Goal: Answer question/provide support

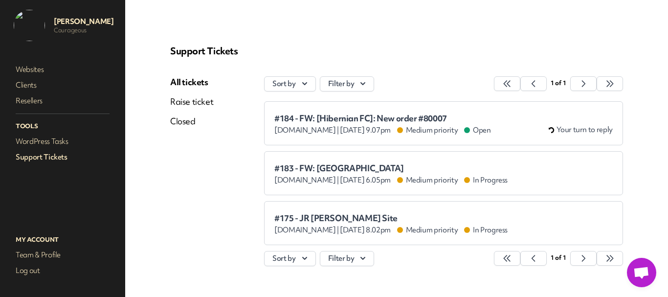
click at [322, 118] on span "#184 - FW: [Hibernian FC]: New order #80007" at bounding box center [382, 118] width 217 height 10
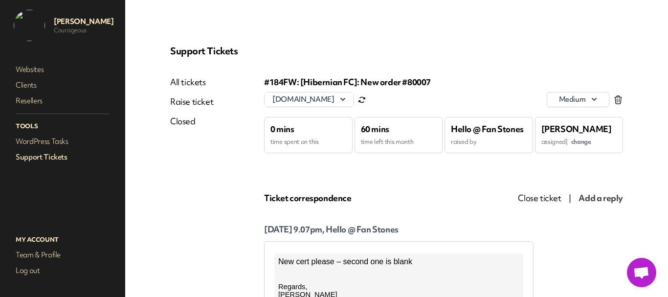
scroll to position [49, 0]
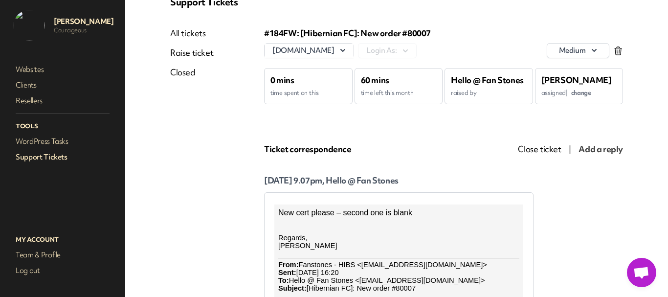
click at [579, 94] on span "change" at bounding box center [581, 92] width 20 height 8
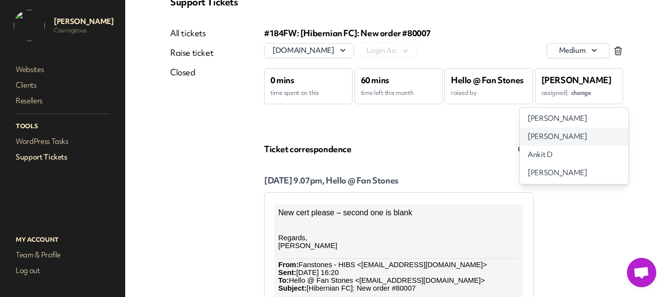
click at [555, 140] on span "[PERSON_NAME]" at bounding box center [557, 137] width 59 height 10
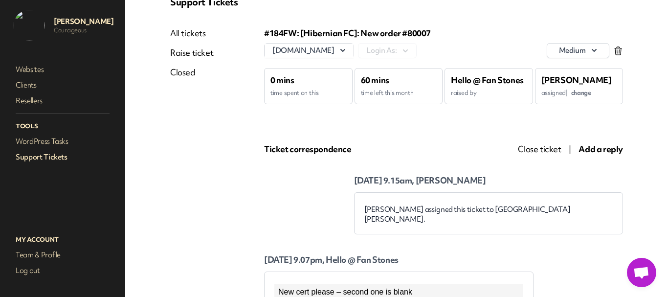
click at [58, 160] on link "Support Tickets" at bounding box center [63, 157] width 98 height 14
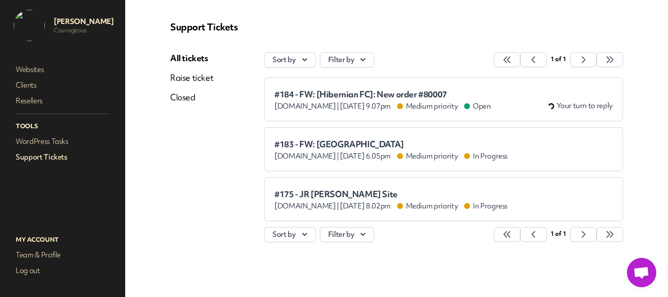
scroll to position [24, 0]
click at [313, 136] on li "#183 - FW: Duksville courageous.co.uk | Aug 20th 2025 at 6.05pm Medium priority…" at bounding box center [443, 149] width 359 height 44
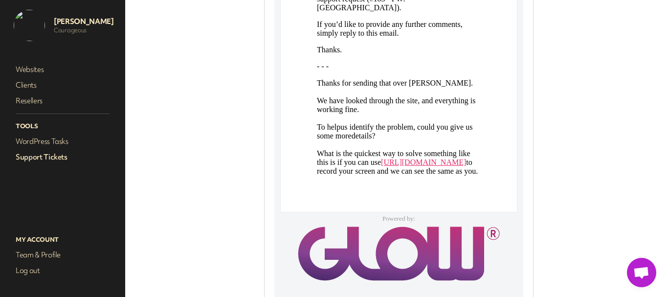
scroll to position [929, 0]
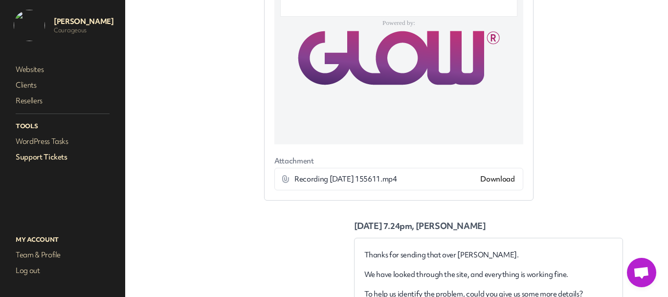
click at [501, 178] on link "Download" at bounding box center [497, 179] width 34 height 10
click at [28, 154] on link "Support Tickets" at bounding box center [63, 157] width 98 height 14
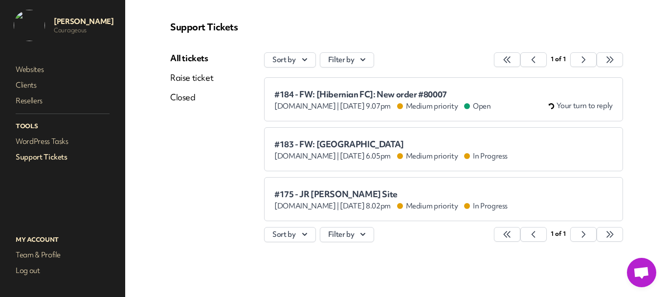
scroll to position [24, 0]
click at [317, 91] on span "#184 - FW: [Hibernian FC]: New order #80007" at bounding box center [382, 94] width 217 height 10
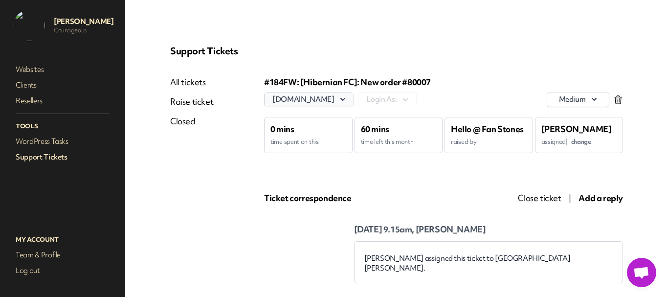
click at [308, 100] on button "bwfc.fan-stones.co.uk" at bounding box center [308, 99] width 89 height 14
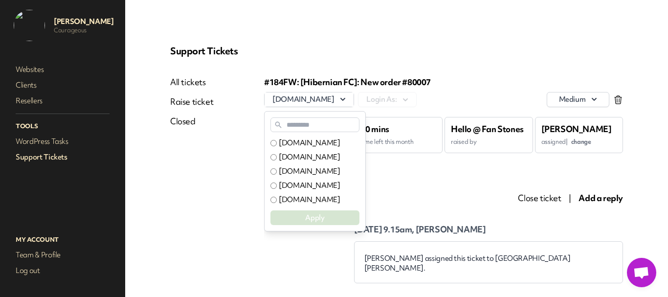
click at [306, 125] on input "text" at bounding box center [314, 124] width 89 height 15
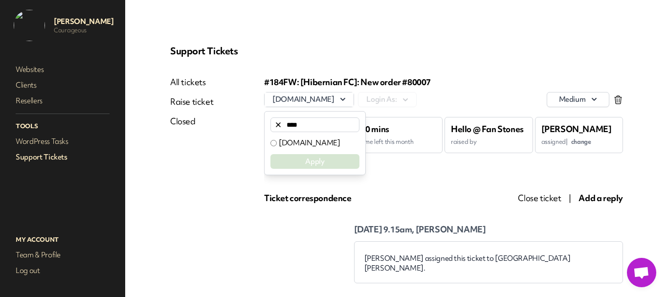
type input "****"
click at [305, 138] on label "[DOMAIN_NAME]" at bounding box center [309, 143] width 61 height 10
click at [297, 169] on div "**** hibs.fan-stones.co.uk Apply" at bounding box center [315, 143] width 102 height 64
click at [298, 166] on button "Apply" at bounding box center [314, 161] width 89 height 15
click at [48, 157] on link "Support Tickets" at bounding box center [63, 157] width 98 height 14
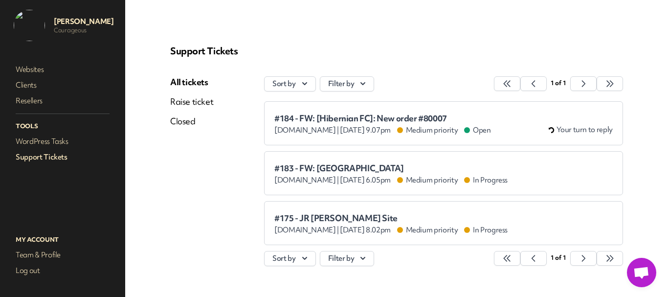
click at [303, 219] on span "#175 - JR [PERSON_NAME] Site" at bounding box center [390, 218] width 233 height 10
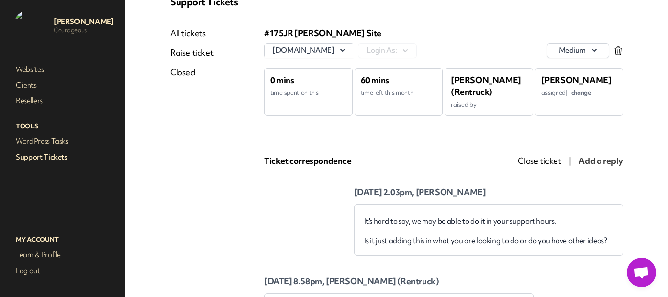
click at [43, 163] on link "Support Tickets" at bounding box center [63, 157] width 98 height 14
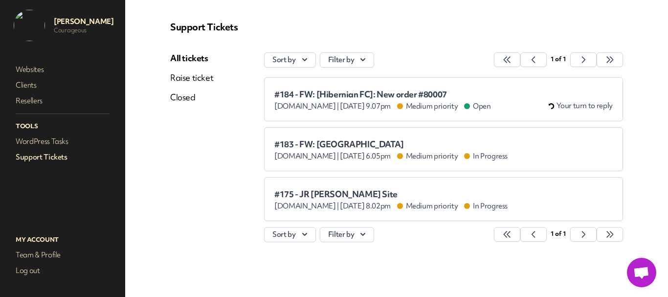
scroll to position [24, 0]
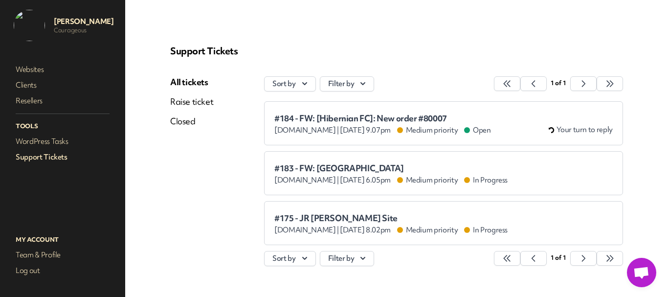
click at [323, 117] on span "#184 - FW: [Hibernian FC]: New order #80007" at bounding box center [382, 118] width 217 height 10
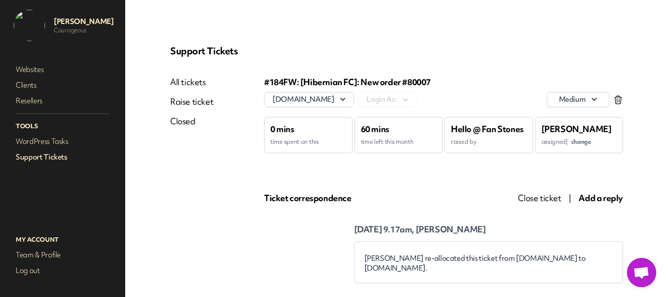
click at [51, 151] on link "Support Tickets" at bounding box center [63, 157] width 98 height 14
